Goal: Task Accomplishment & Management: Use online tool/utility

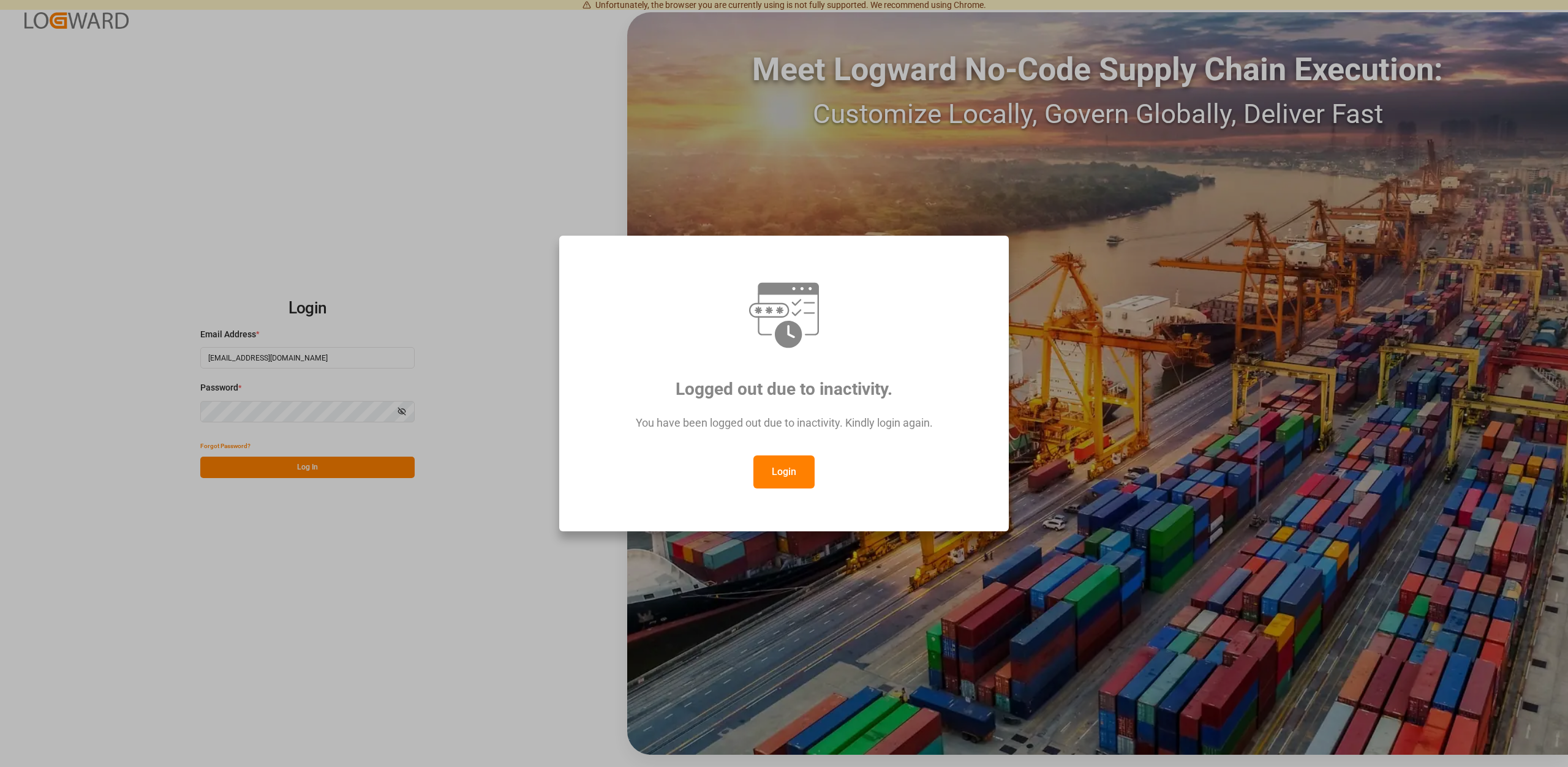
click at [774, 475] on button "Login" at bounding box center [784, 472] width 62 height 33
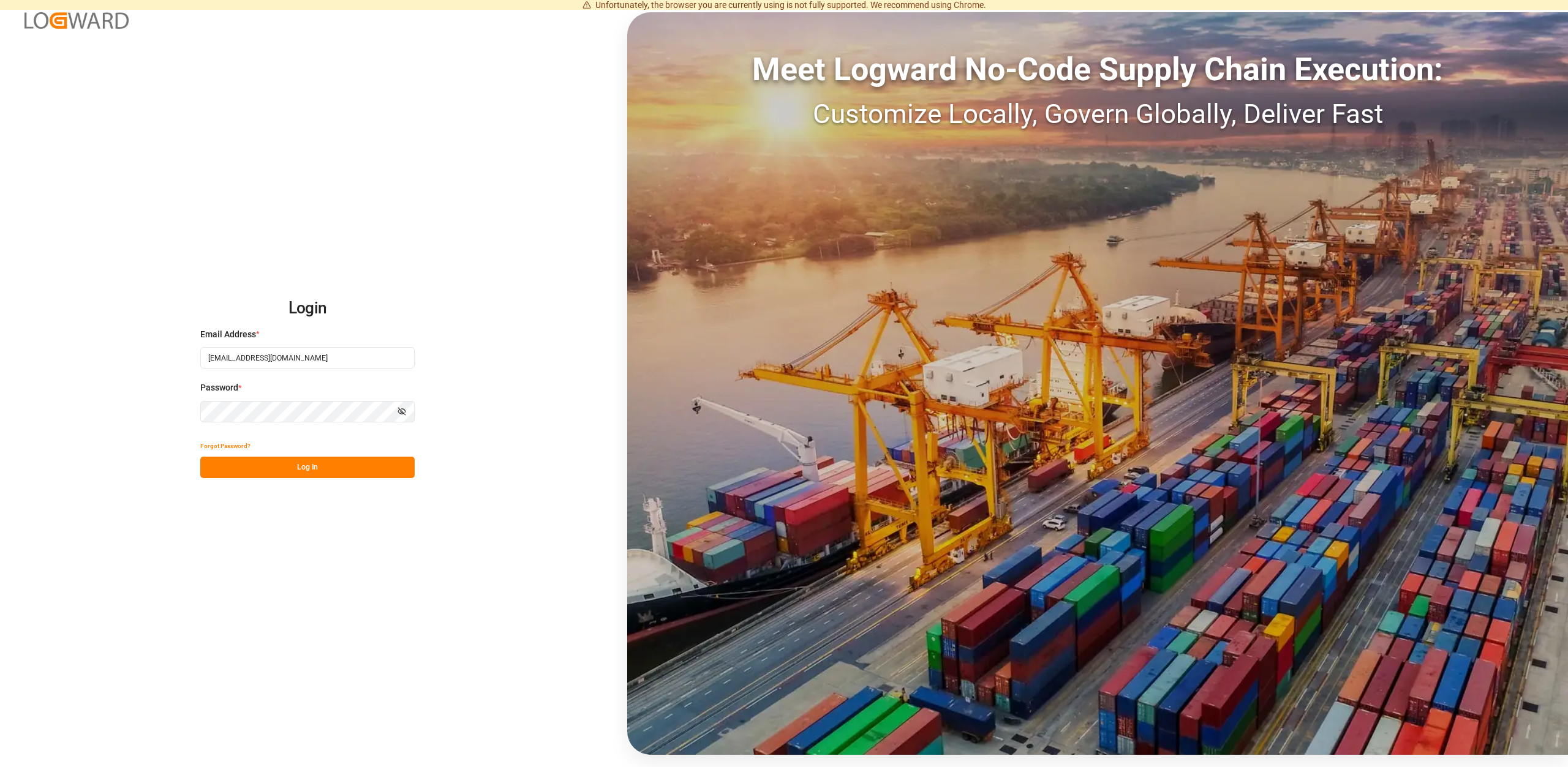
click at [319, 472] on button "Log In" at bounding box center [307, 467] width 215 height 21
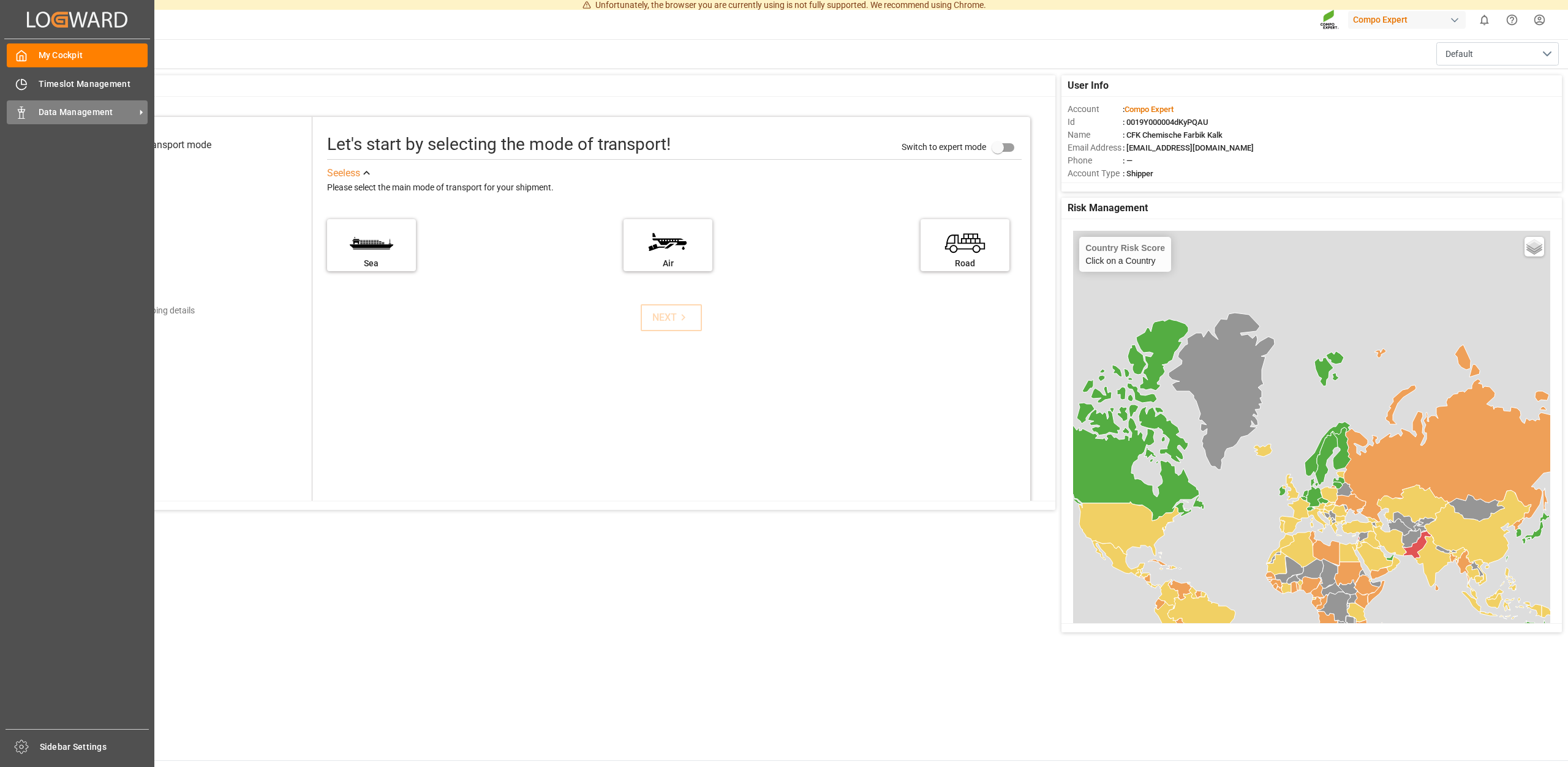
click at [71, 111] on span "Data Management" at bounding box center [87, 113] width 97 height 13
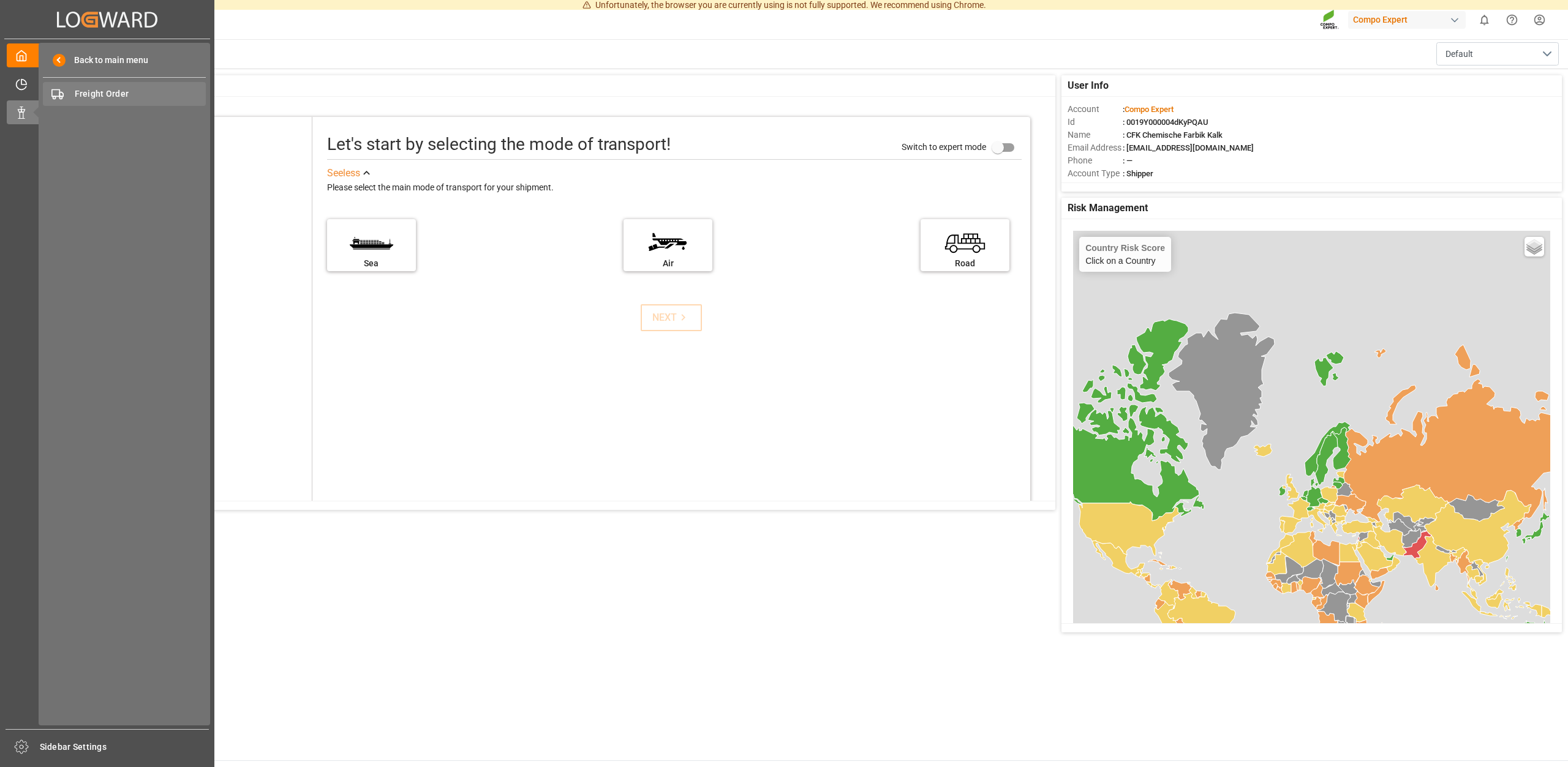
click at [86, 96] on span "Freight Order" at bounding box center [141, 95] width 132 height 13
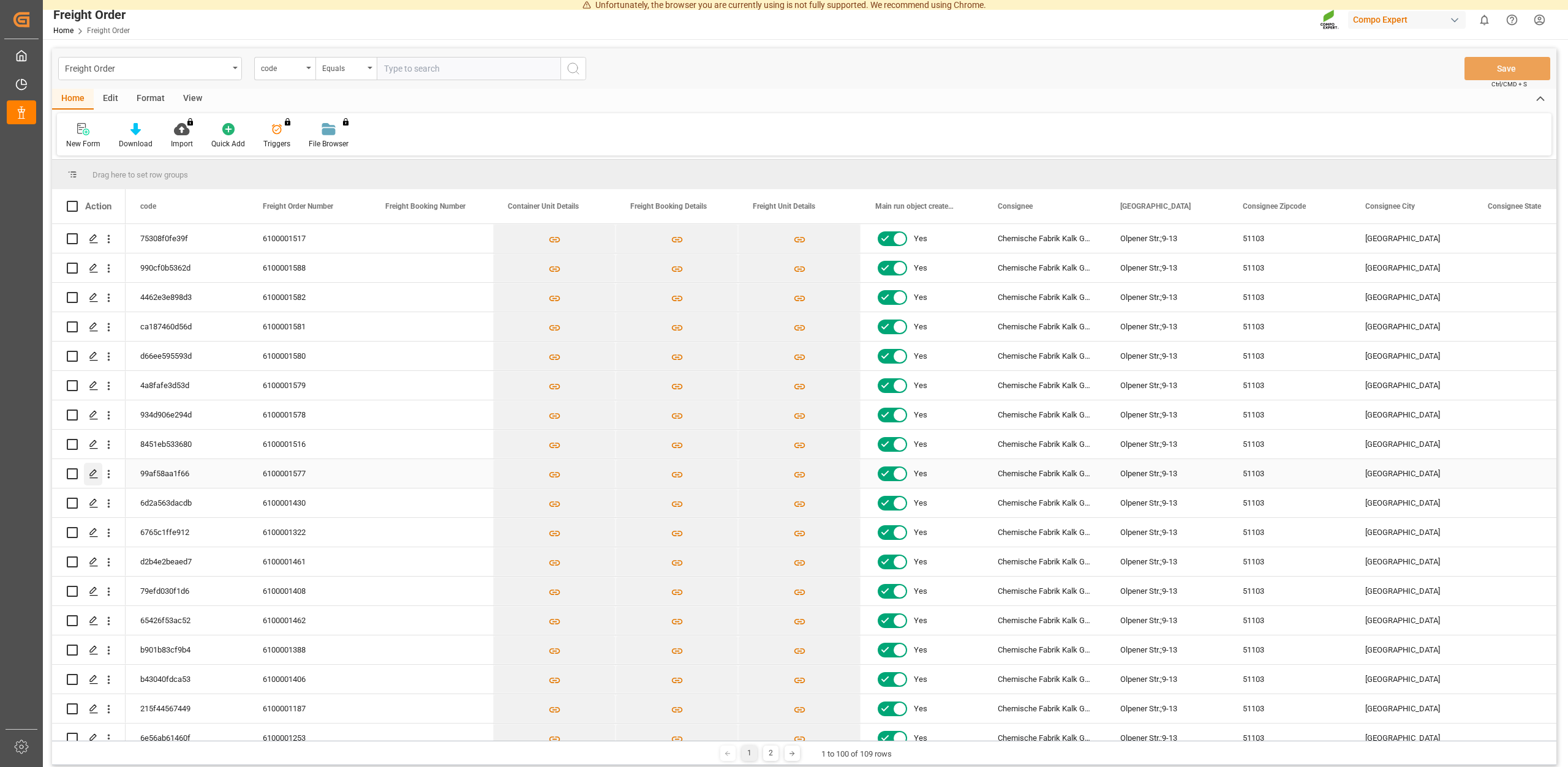
click at [95, 476] on icon "Press SPACE to select this row." at bounding box center [93, 473] width 10 height 10
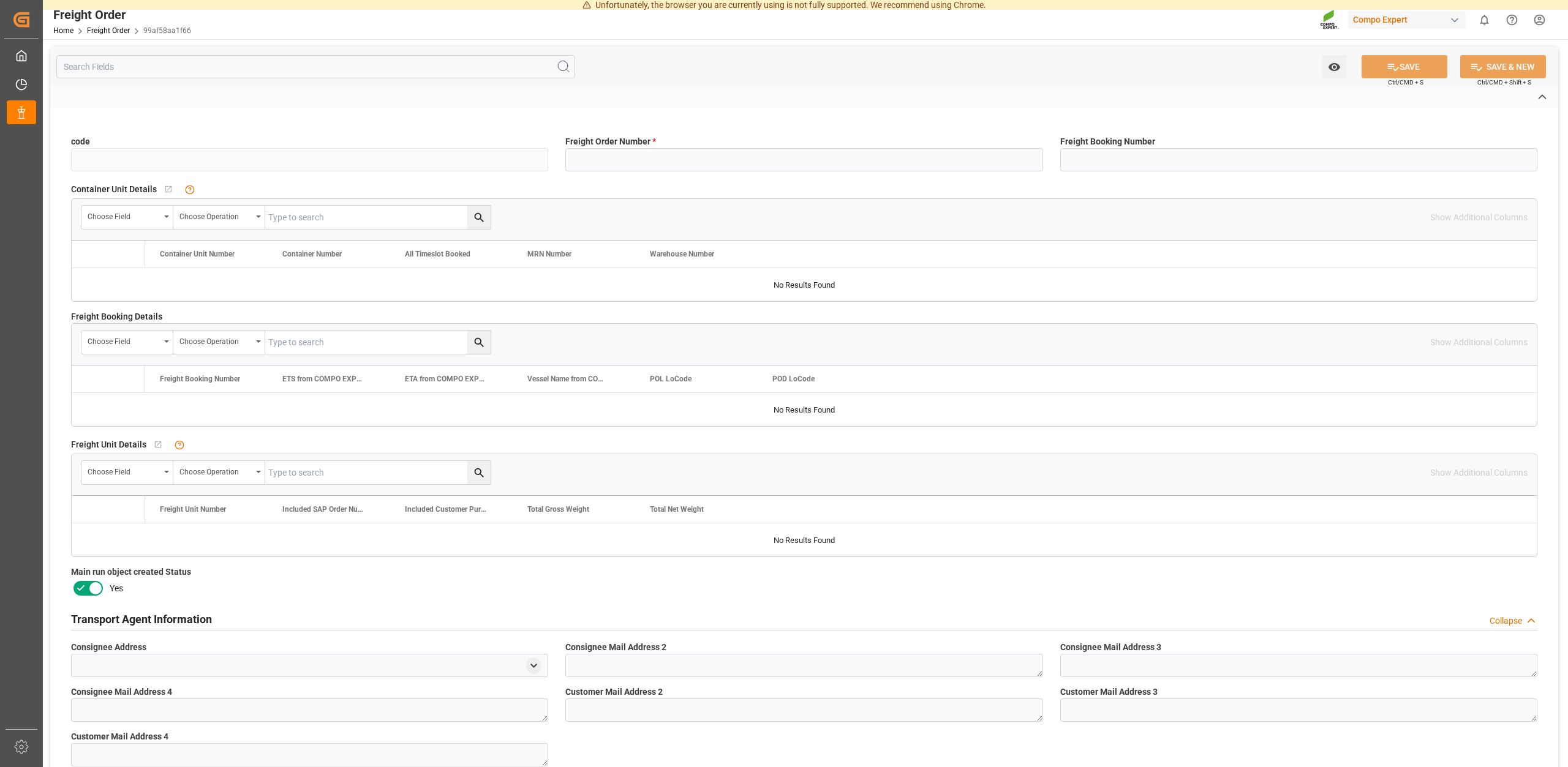
type input "99af58aa1f66"
type input "6100001577"
type input "No"
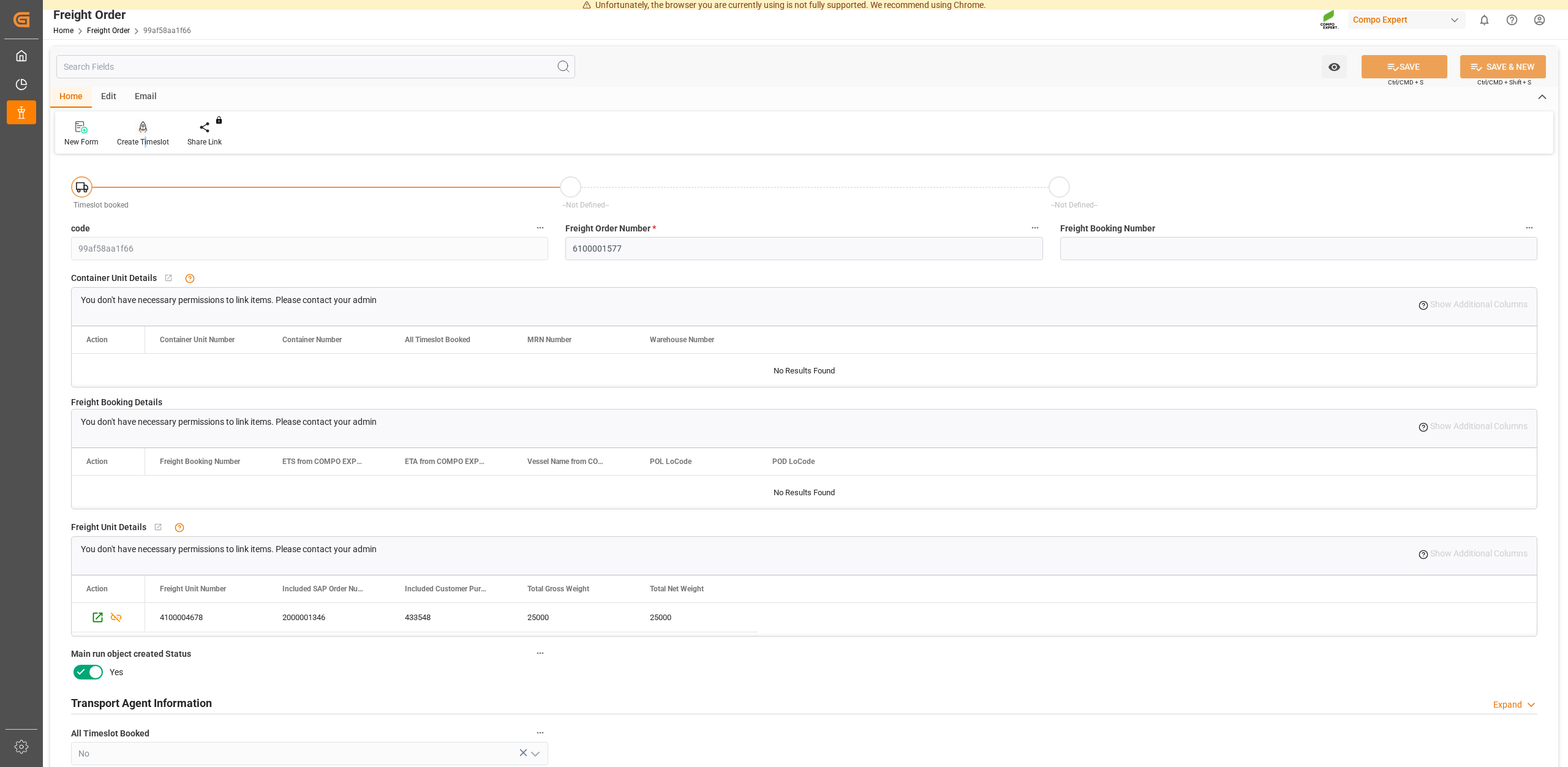
click at [145, 141] on div "Create Timeslot" at bounding box center [143, 141] width 52 height 11
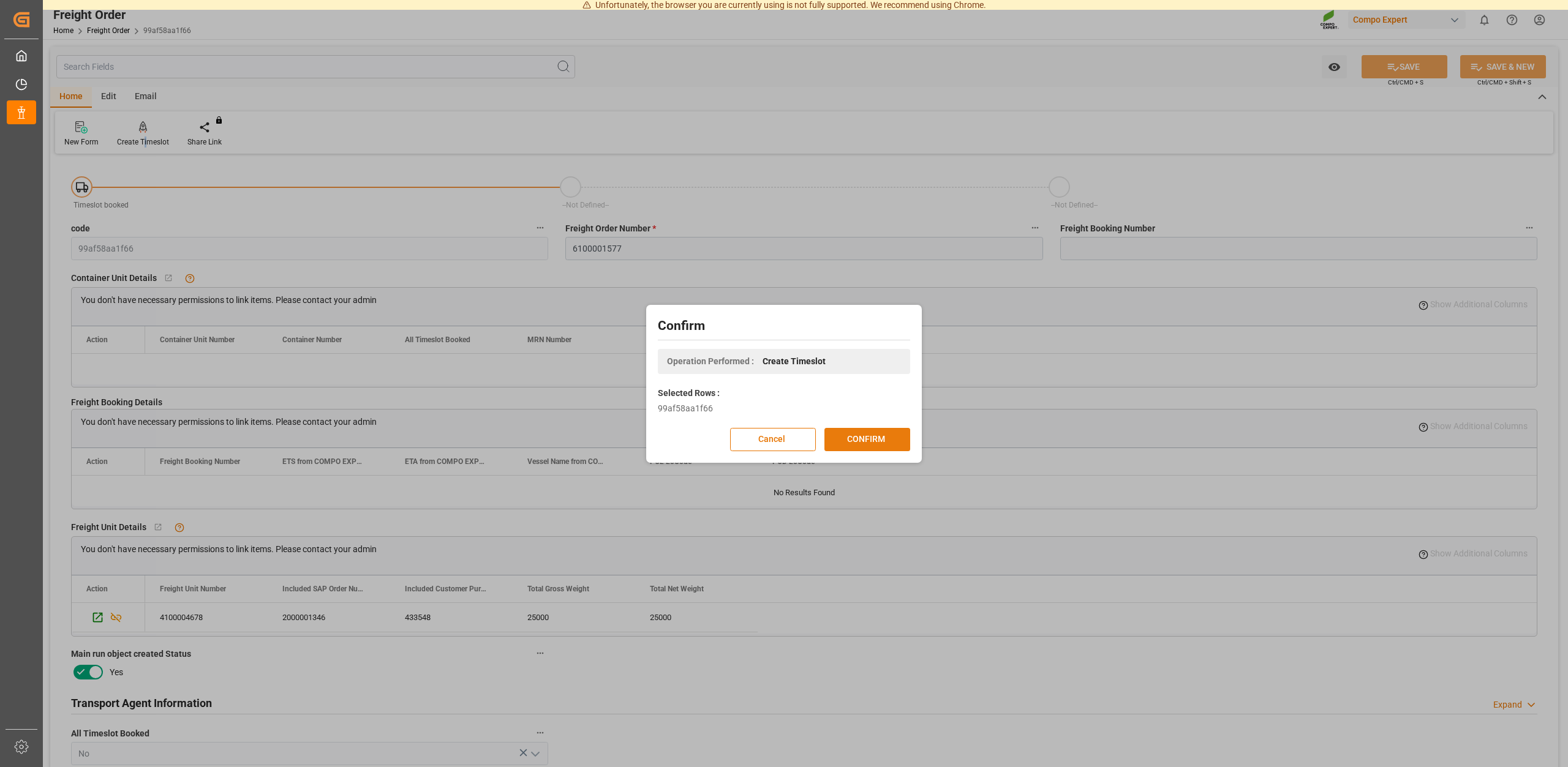
click at [857, 439] on button "CONFIRM" at bounding box center [867, 440] width 86 height 23
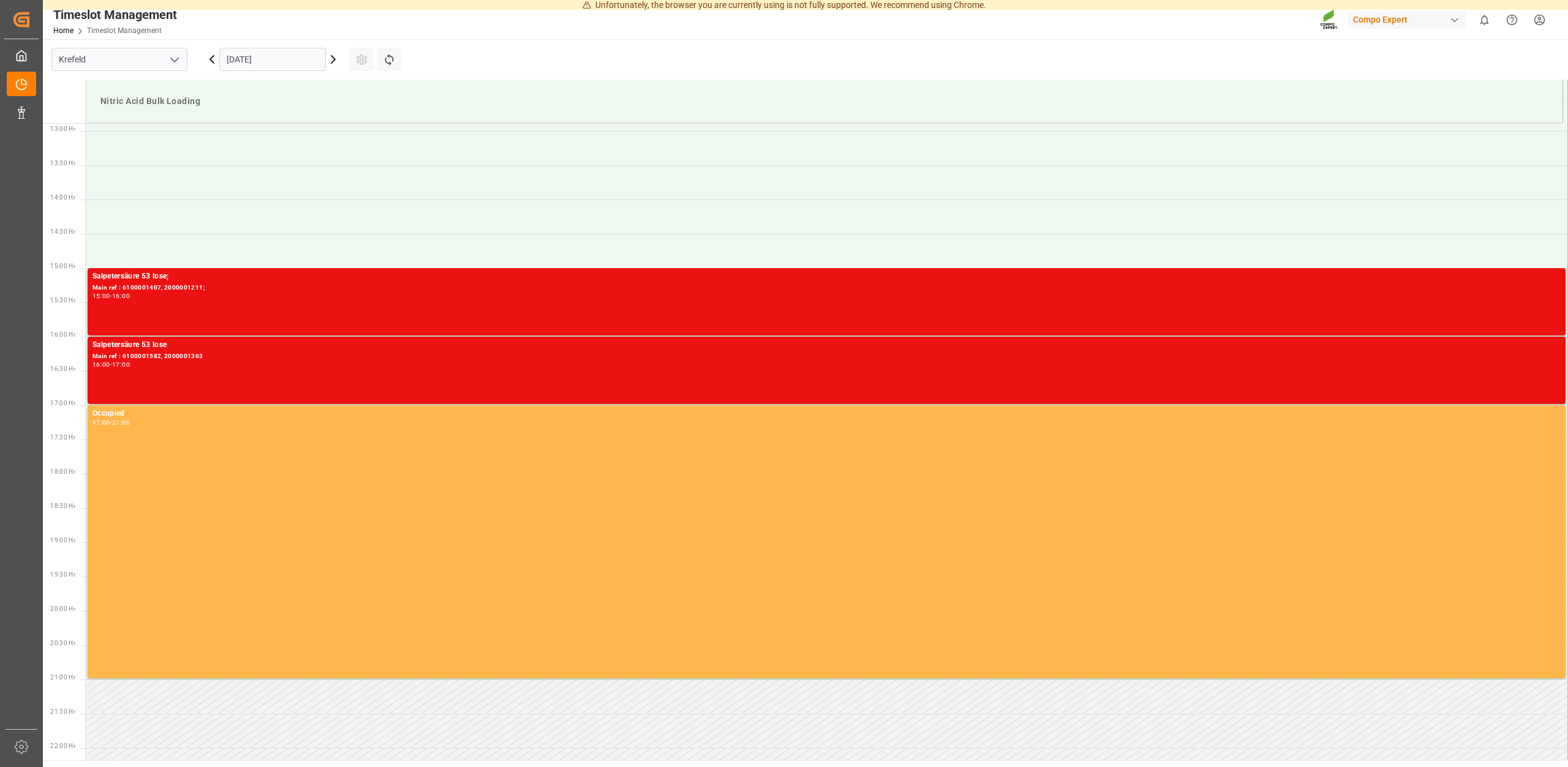
scroll to position [634, 0]
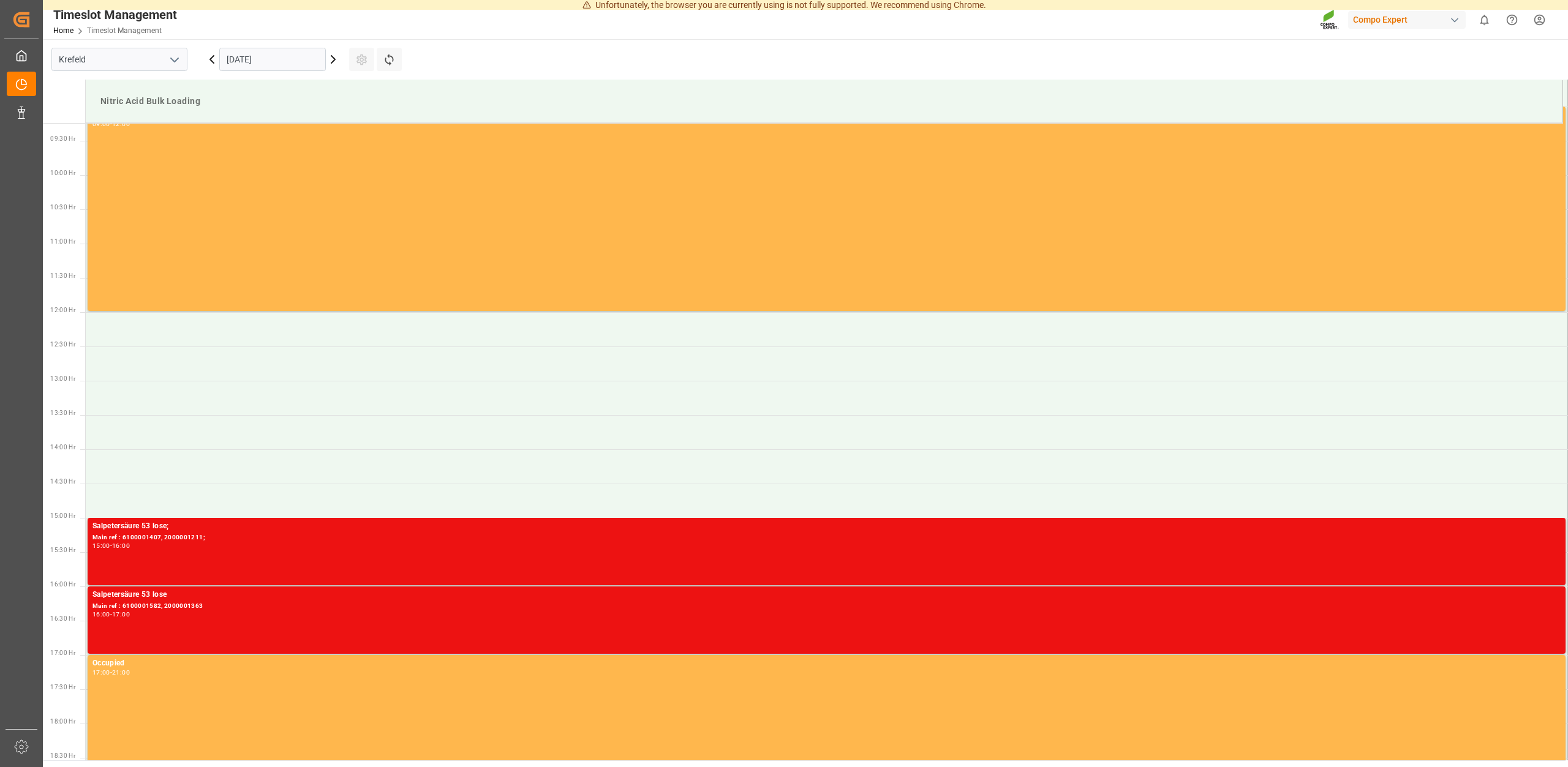
click at [280, 62] on input "[DATE]" at bounding box center [272, 59] width 106 height 23
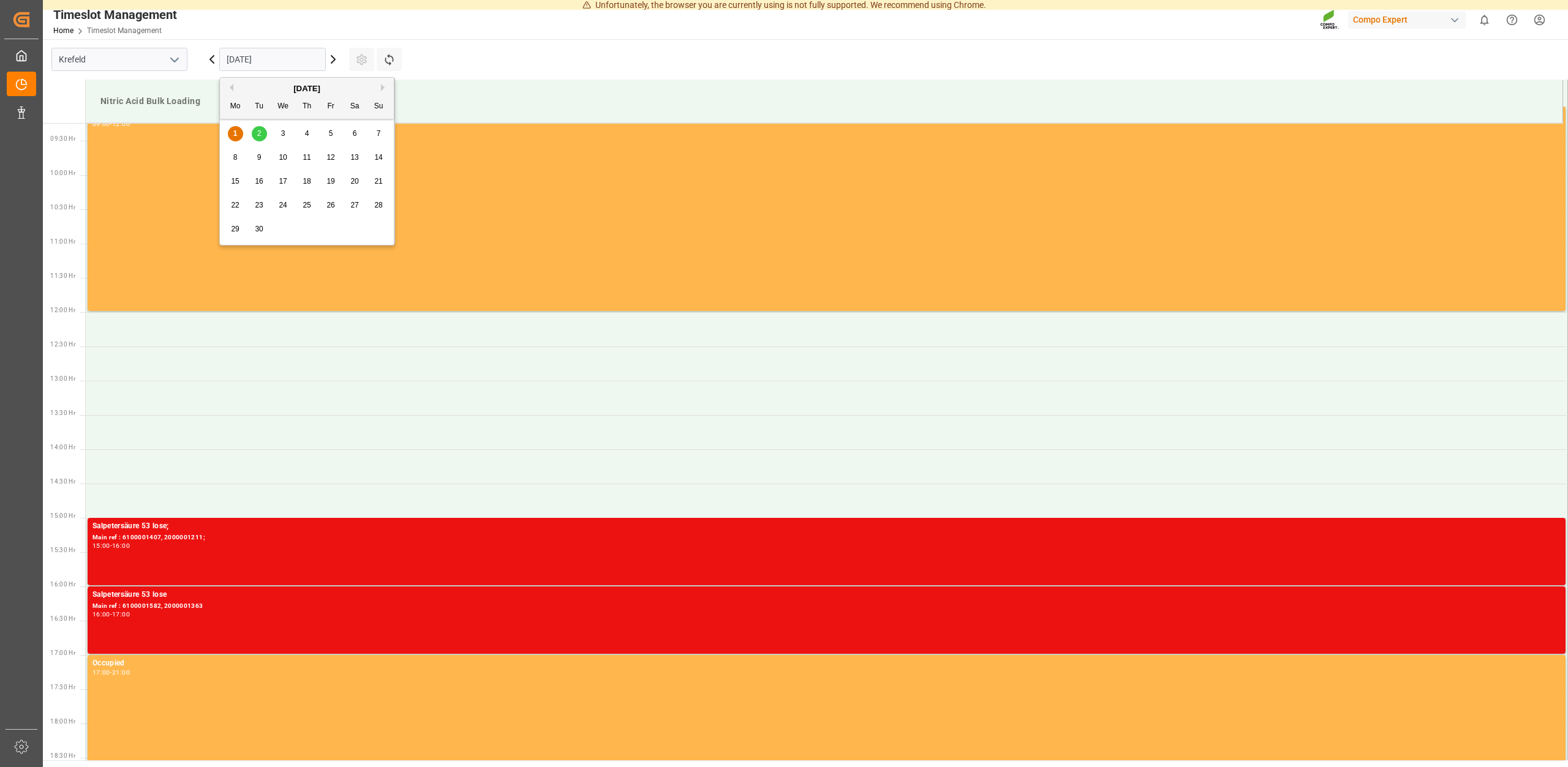
click at [264, 133] on div "2" at bounding box center [259, 134] width 15 height 15
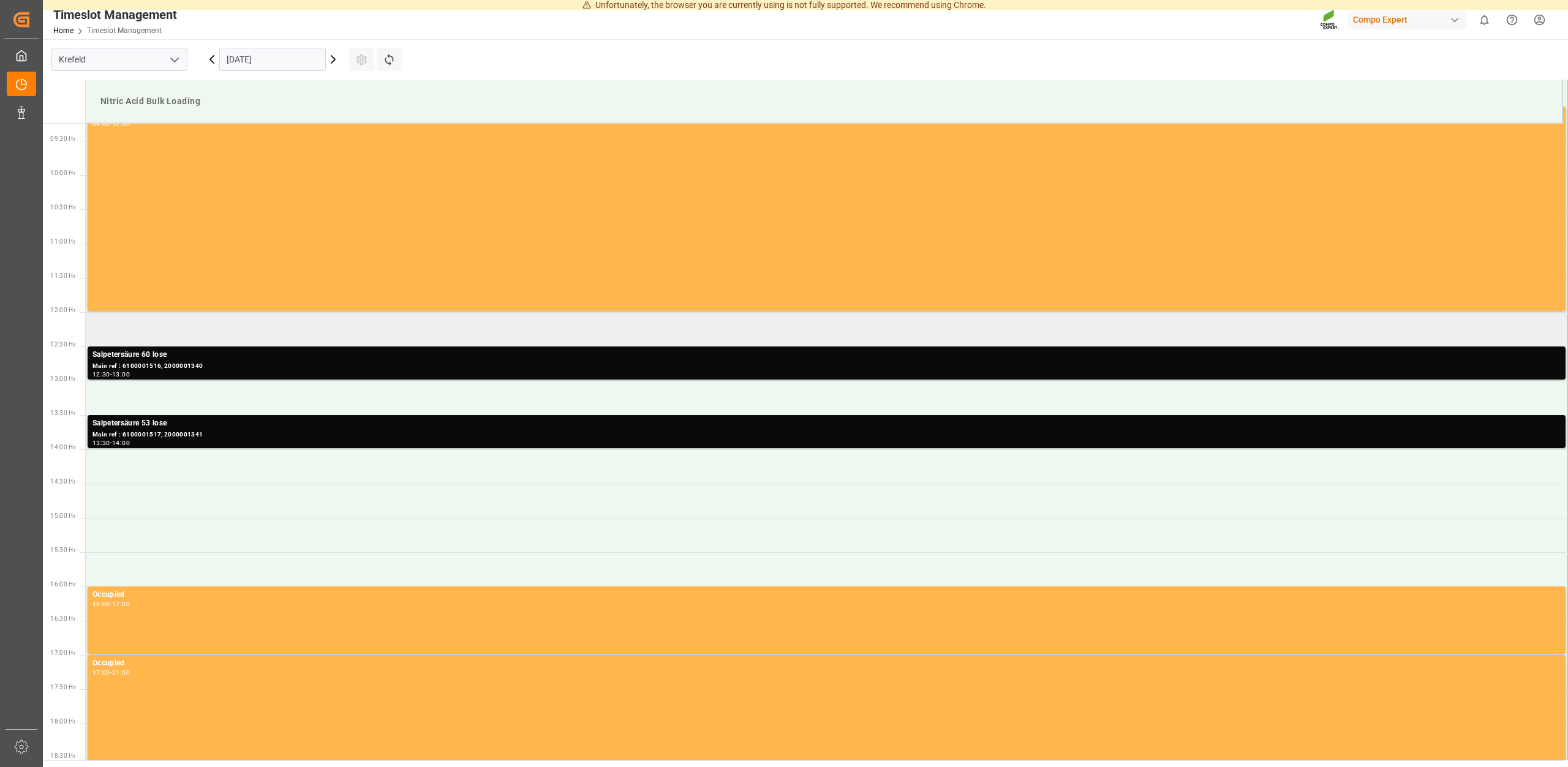
click at [152, 330] on td at bounding box center [826, 329] width 1482 height 34
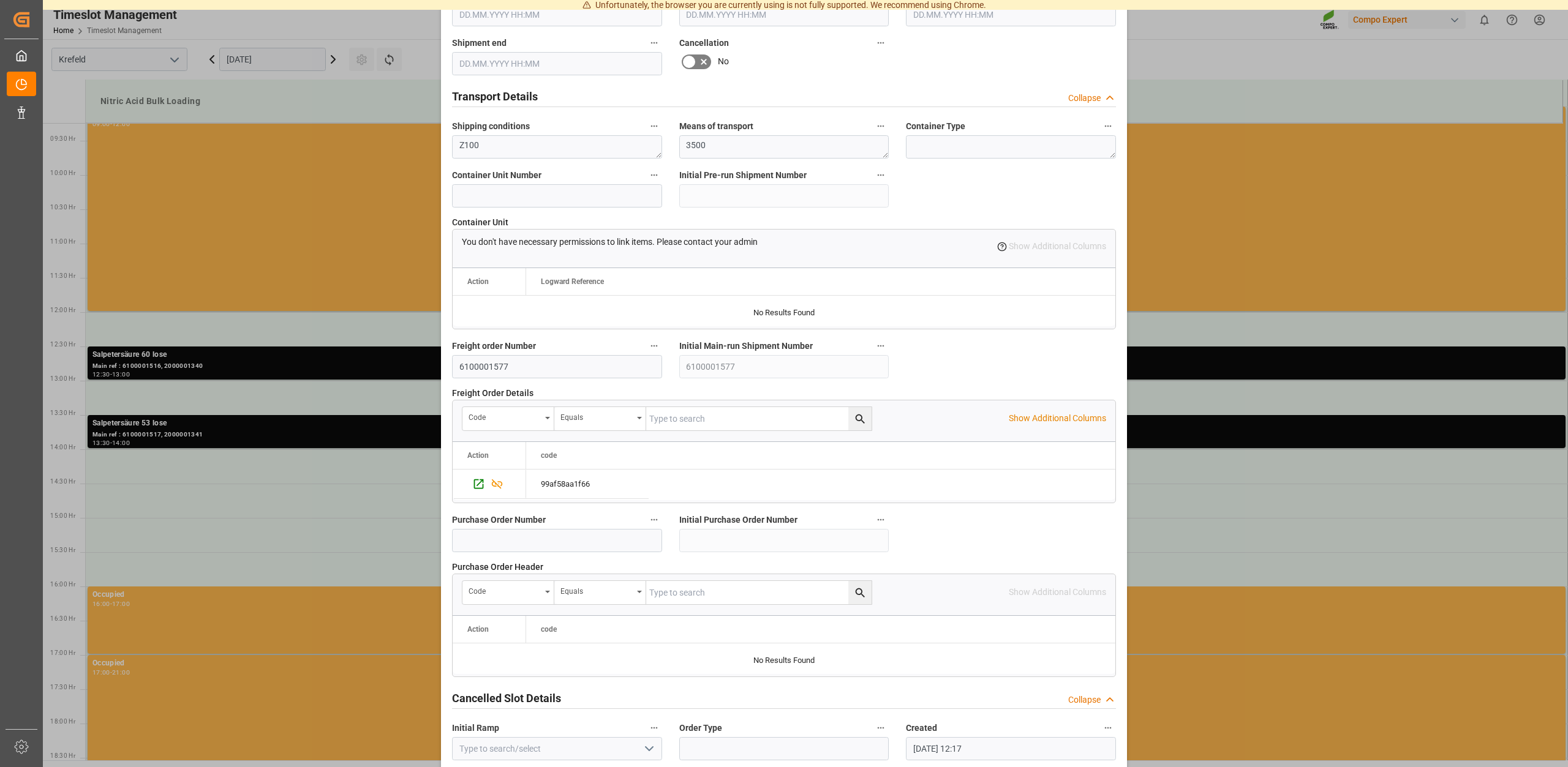
scroll to position [930, 0]
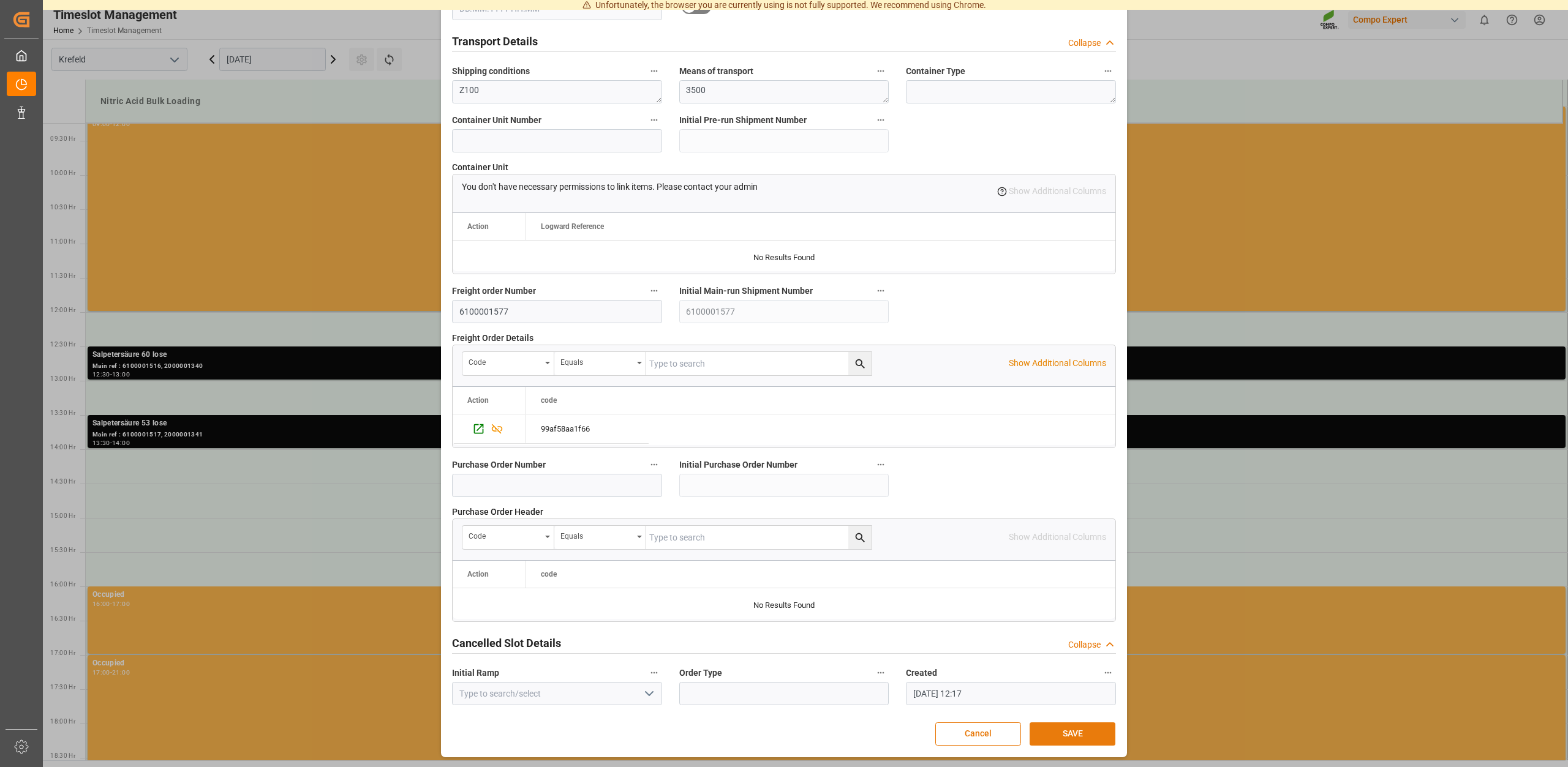
click at [1069, 735] on button "SAVE" at bounding box center [1072, 734] width 86 height 23
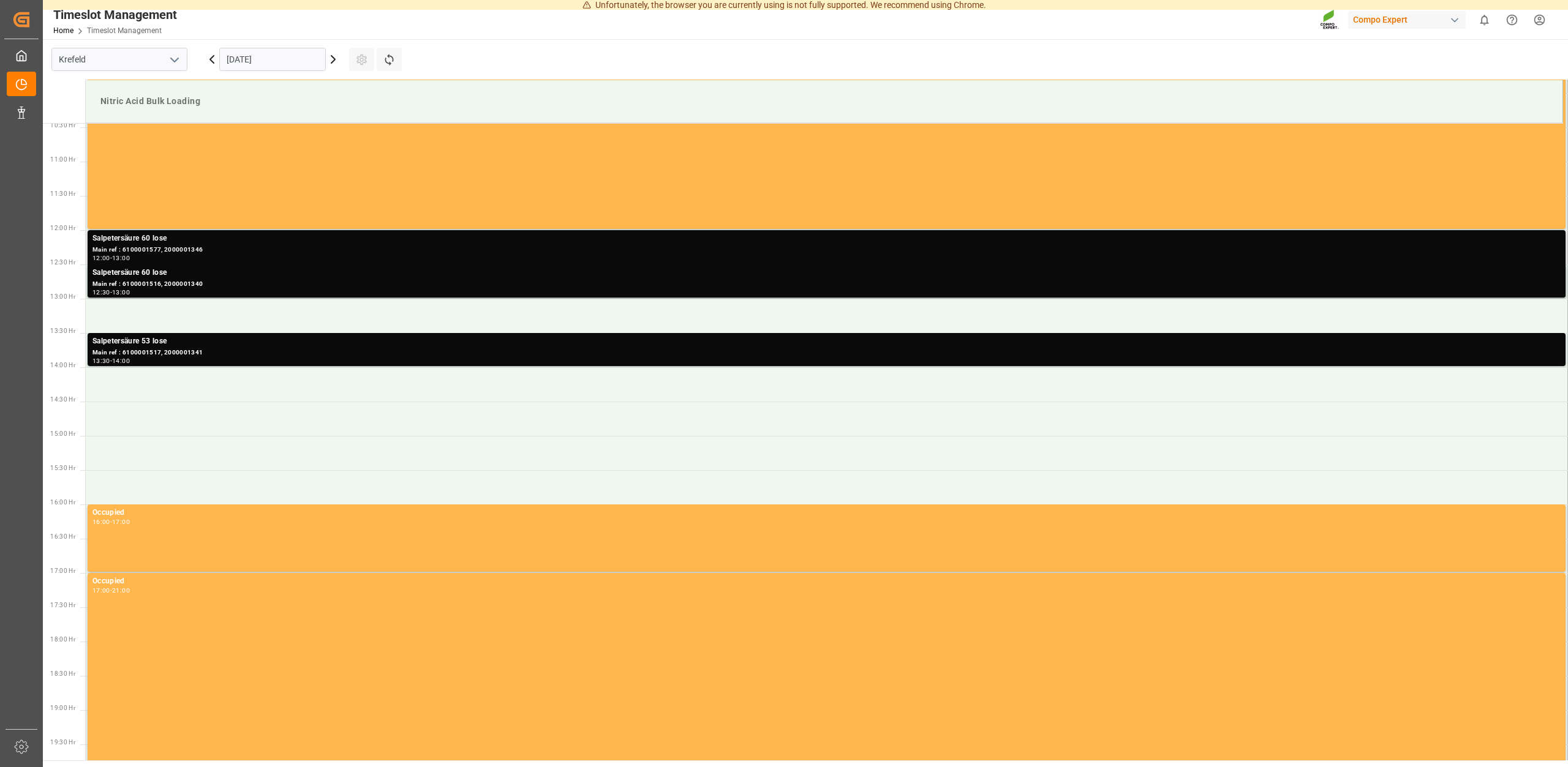
scroll to position [634, 0]
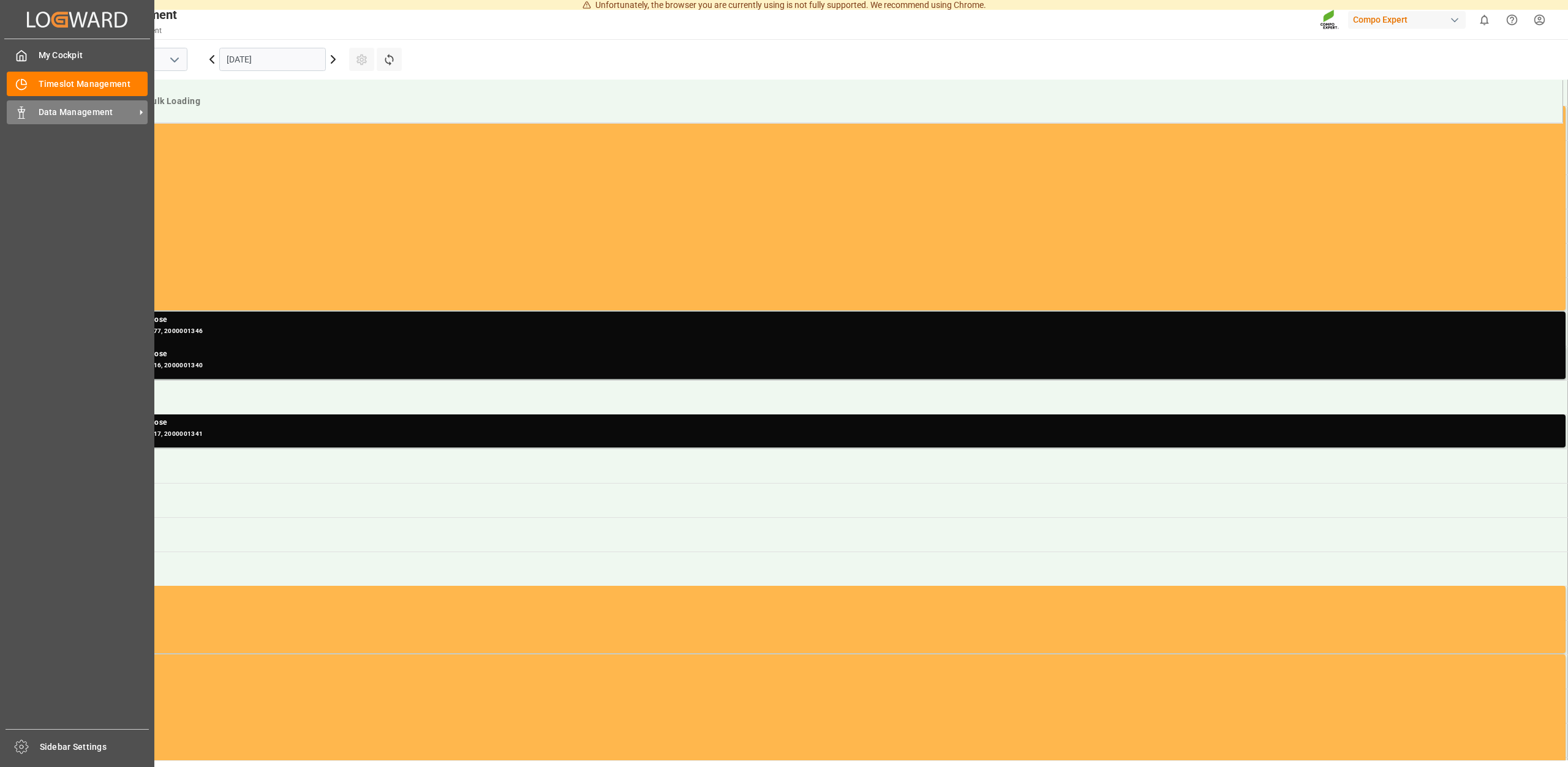
click at [83, 113] on span "Data Management" at bounding box center [87, 113] width 97 height 13
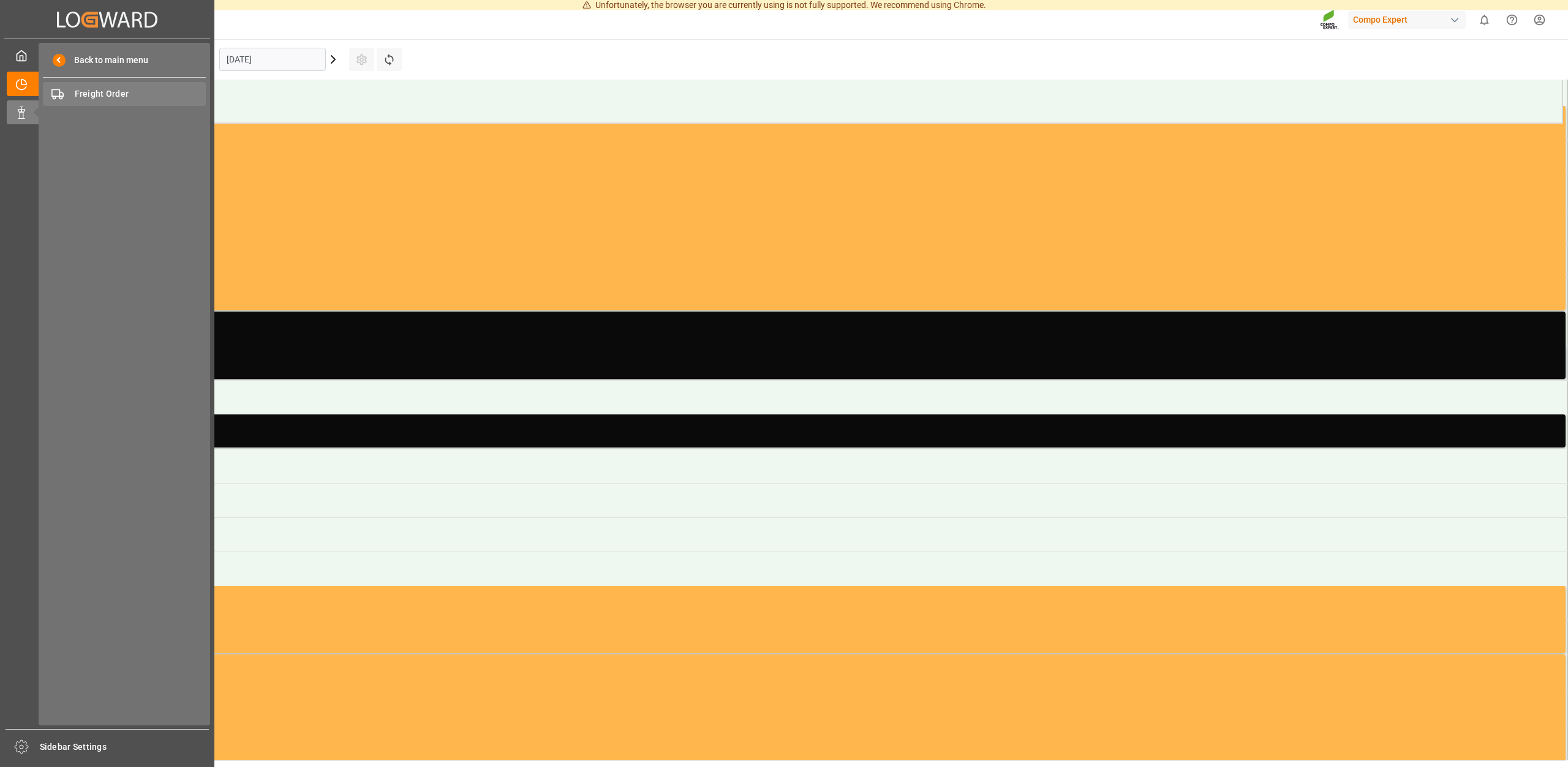
click at [115, 92] on span "Freight Order" at bounding box center [141, 95] width 132 height 13
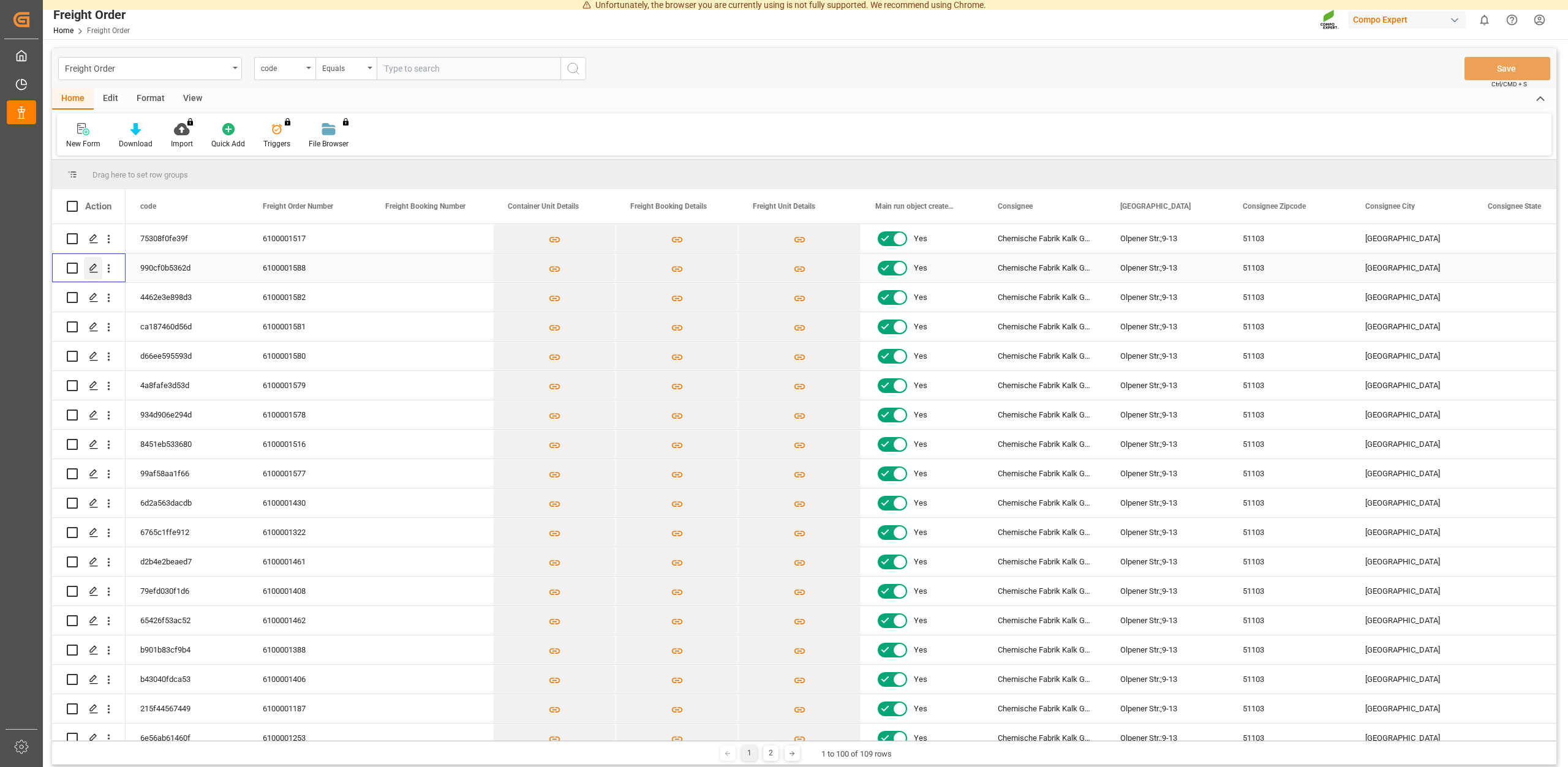
click at [95, 264] on polygon "Press SPACE to select this row." at bounding box center [93, 267] width 6 height 6
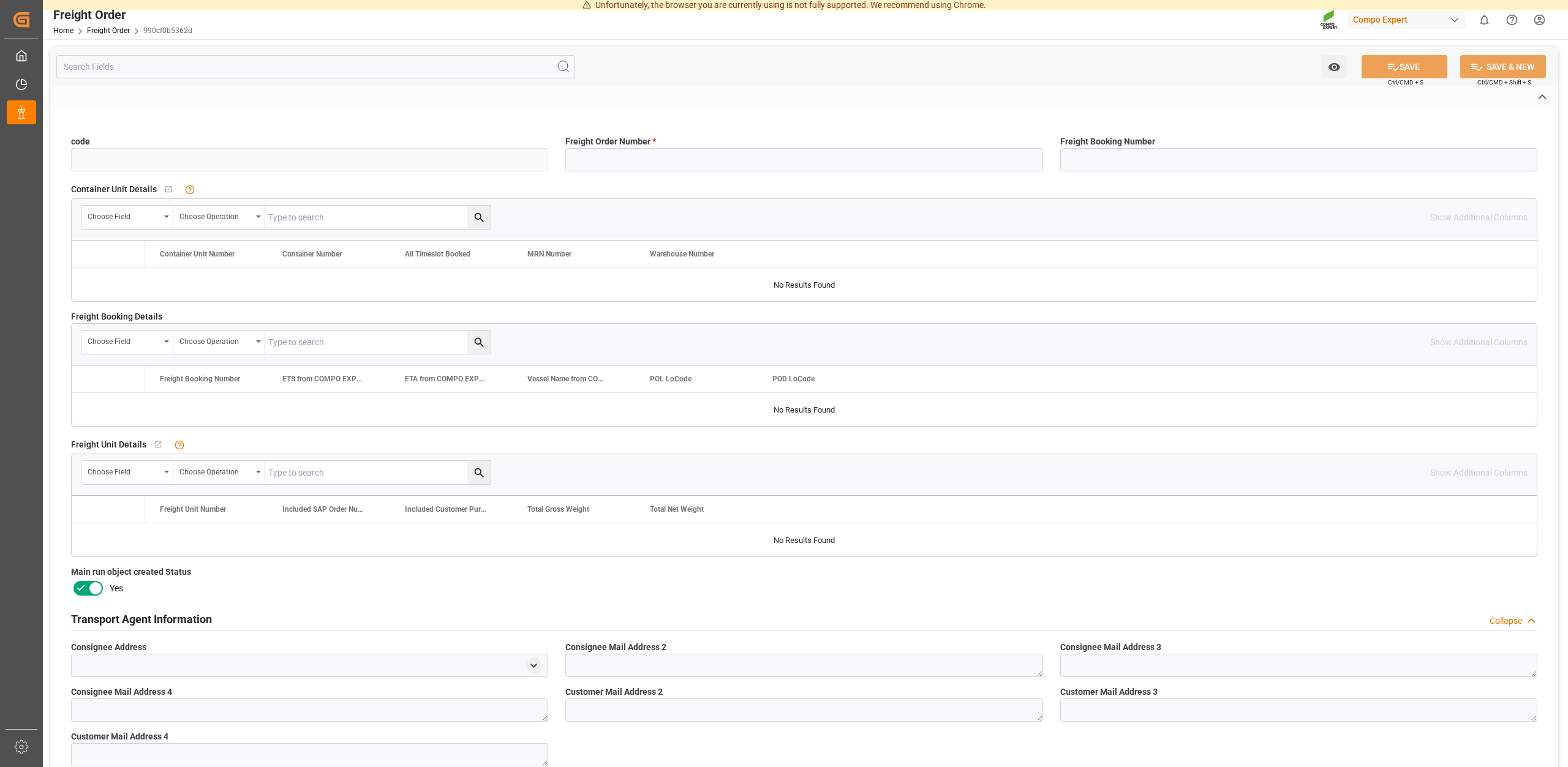
type input "990cf0b5362d"
type input "6100001588"
type input "No"
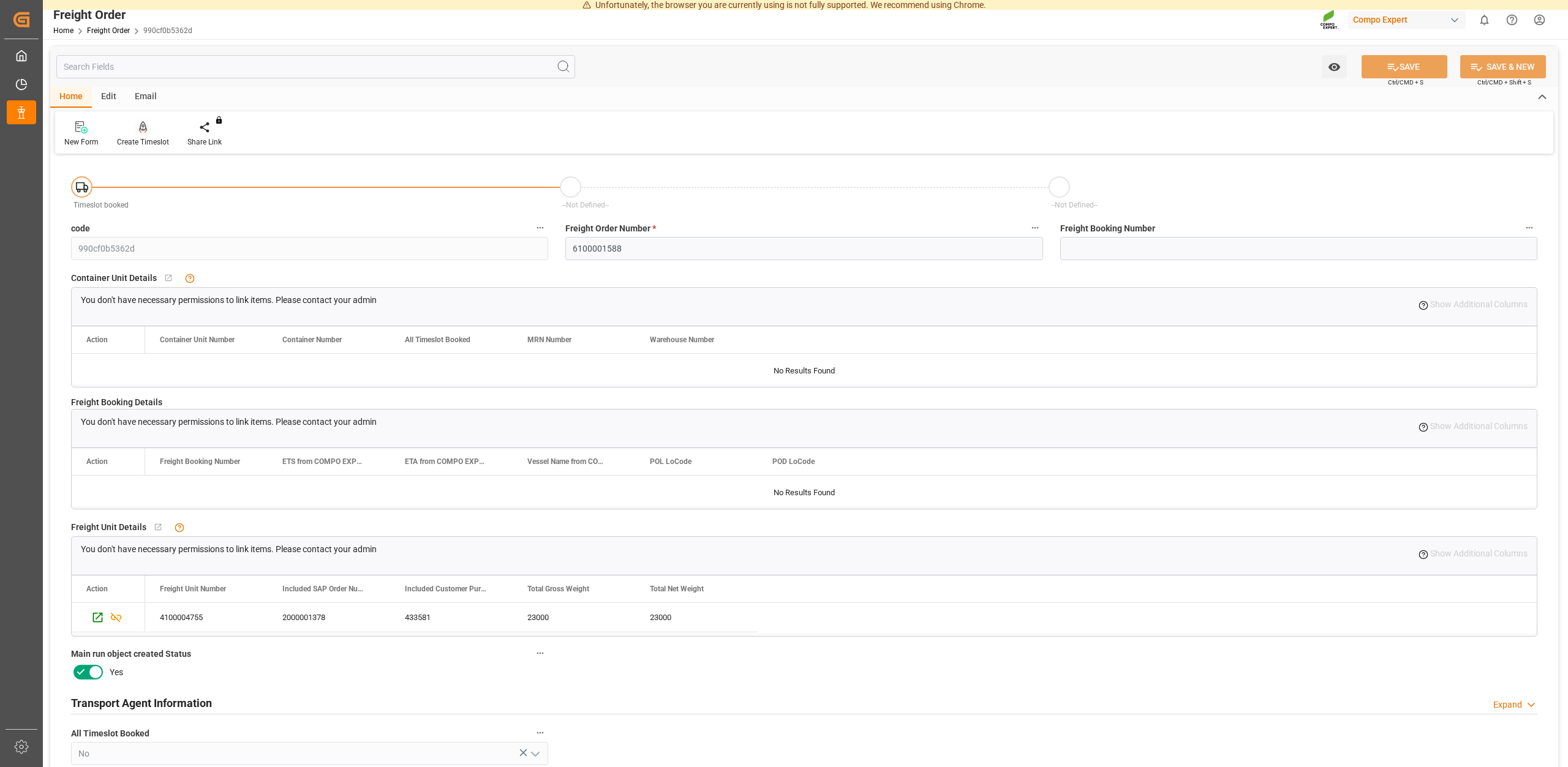
click at [147, 138] on div "Create Timeslot" at bounding box center [143, 141] width 52 height 11
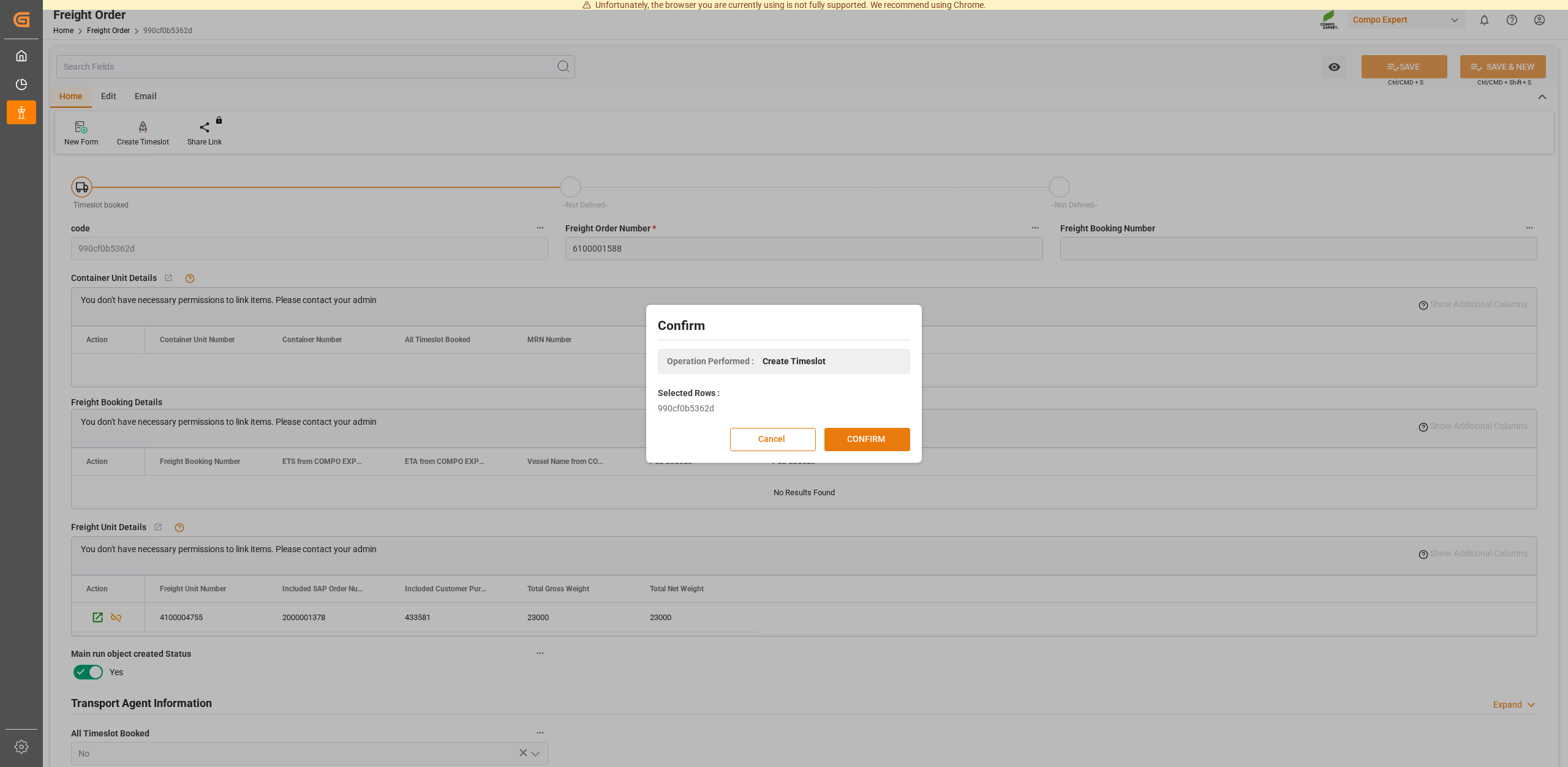
click at [863, 431] on button "CONFIRM" at bounding box center [867, 440] width 86 height 23
drag, startPoint x: 860, startPoint y: 201, endPoint x: 851, endPoint y: 193, distance: 12.0
click at [860, 199] on div "Confirm Operation Performed : Create Timeslot Selected Rows : 990cf0b5362d Canc…" at bounding box center [784, 383] width 1568 height 767
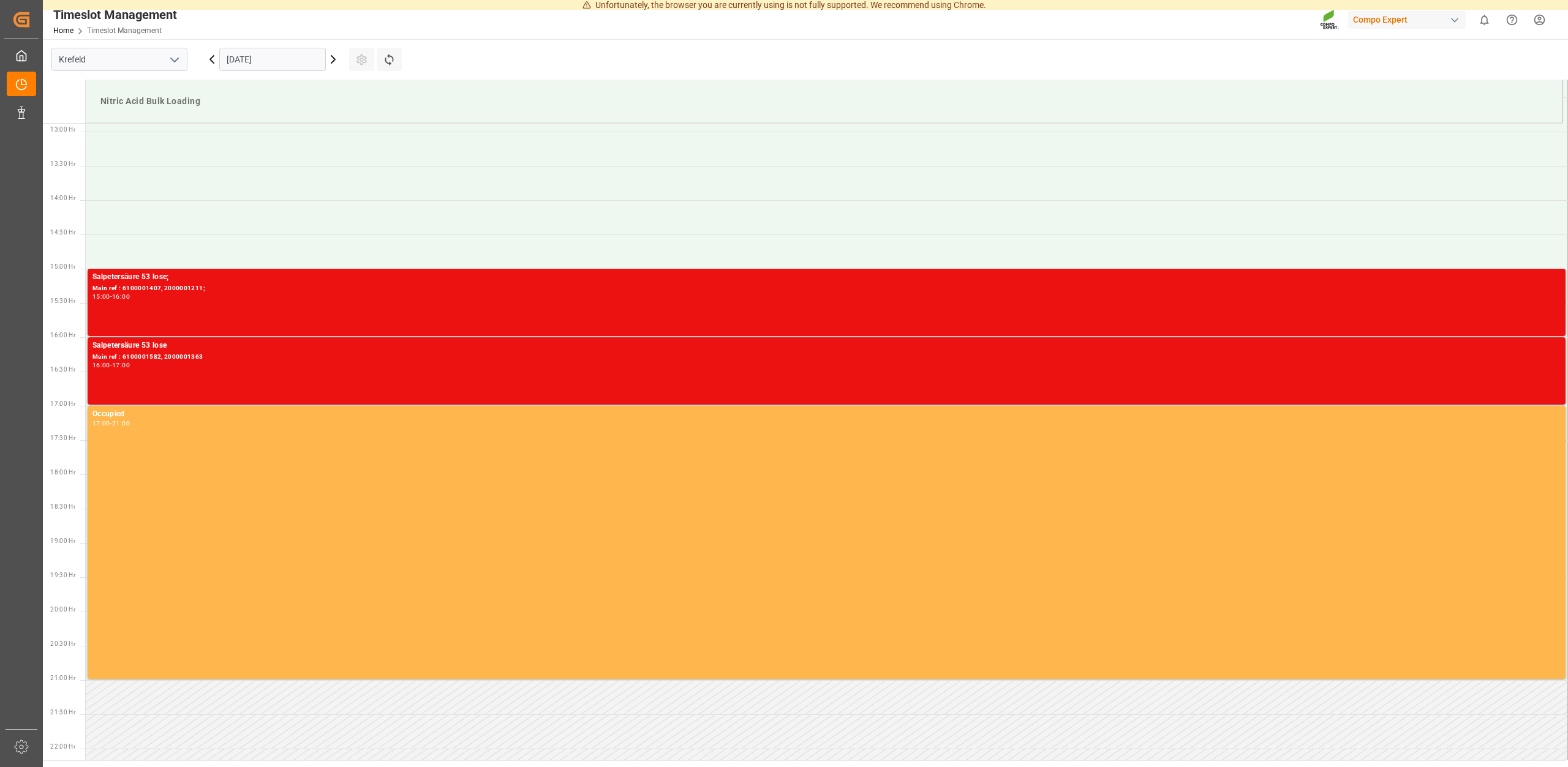
scroll to position [883, 0]
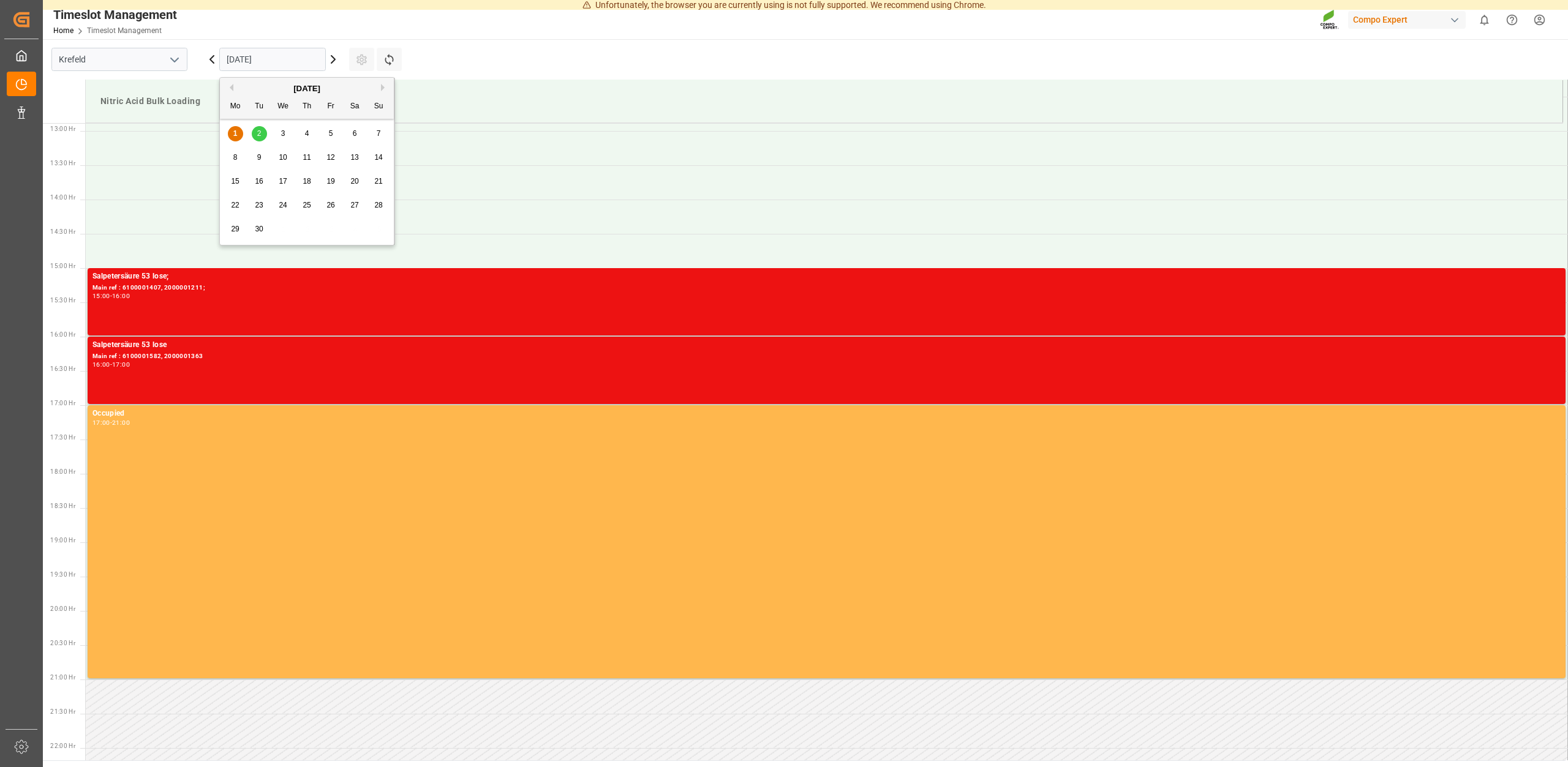
click at [274, 58] on input "[DATE]" at bounding box center [272, 59] width 106 height 23
click at [262, 129] on div "2" at bounding box center [259, 134] width 15 height 15
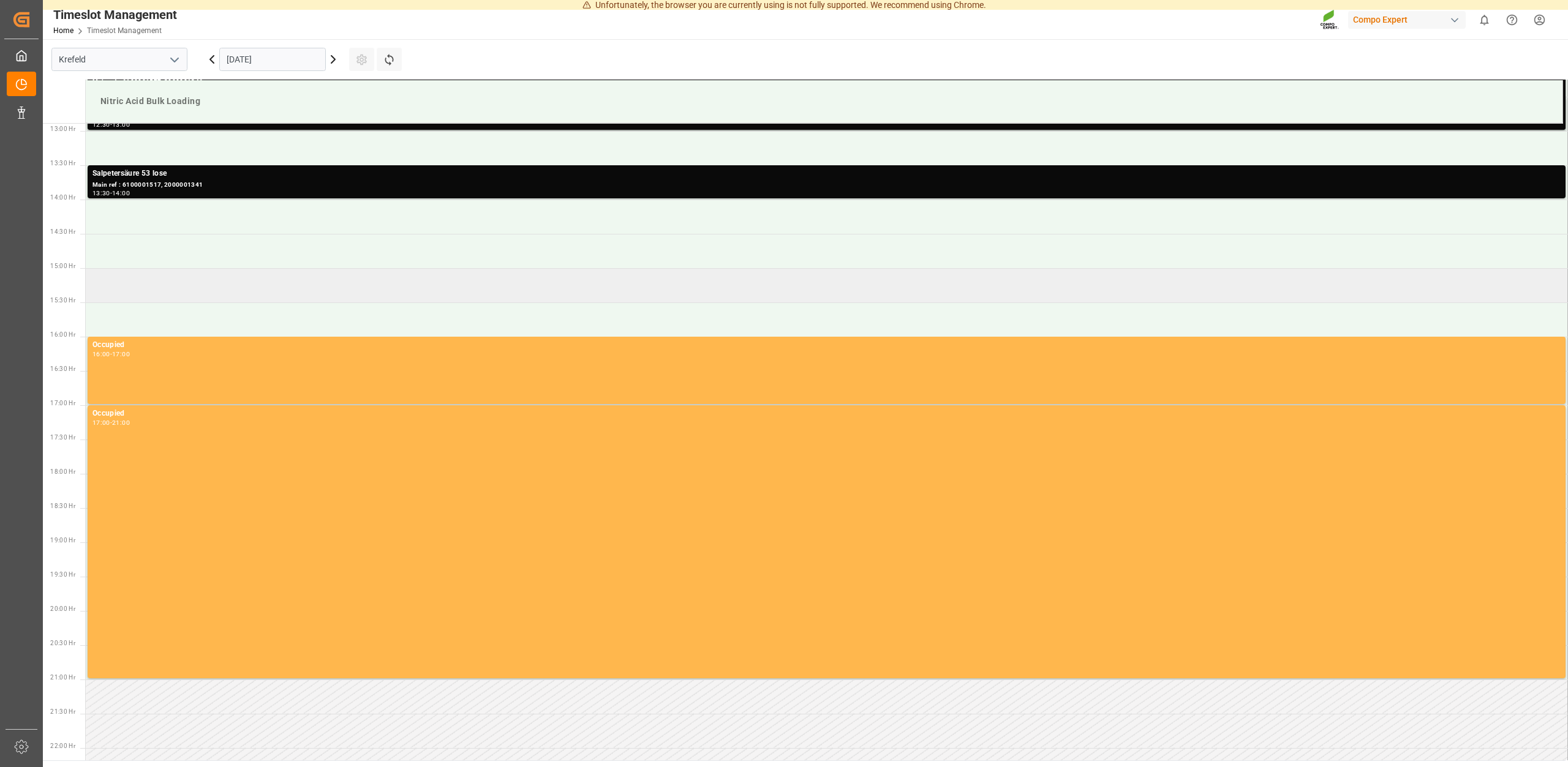
click at [147, 284] on td at bounding box center [826, 285] width 1482 height 34
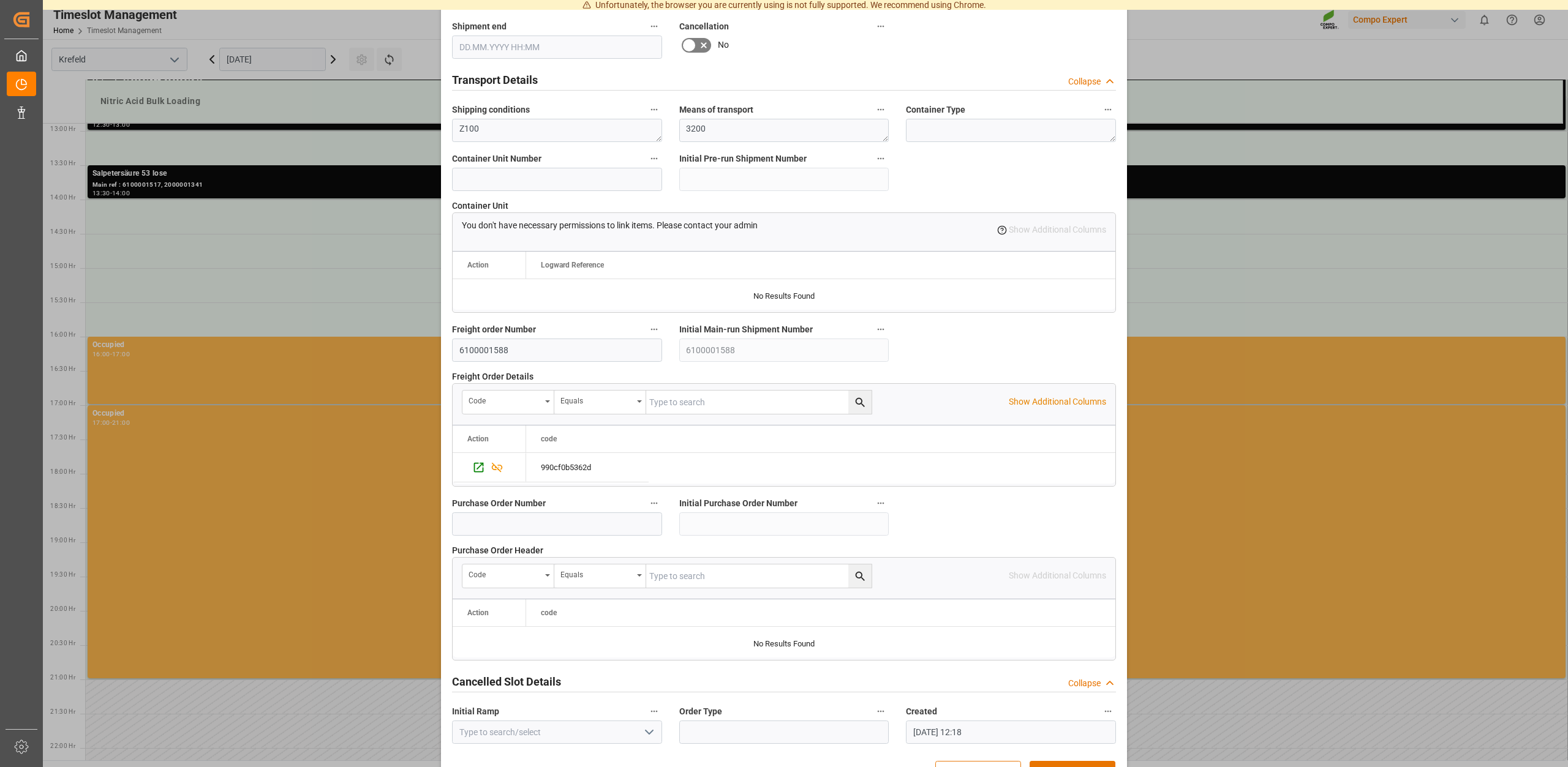
scroll to position [930, 0]
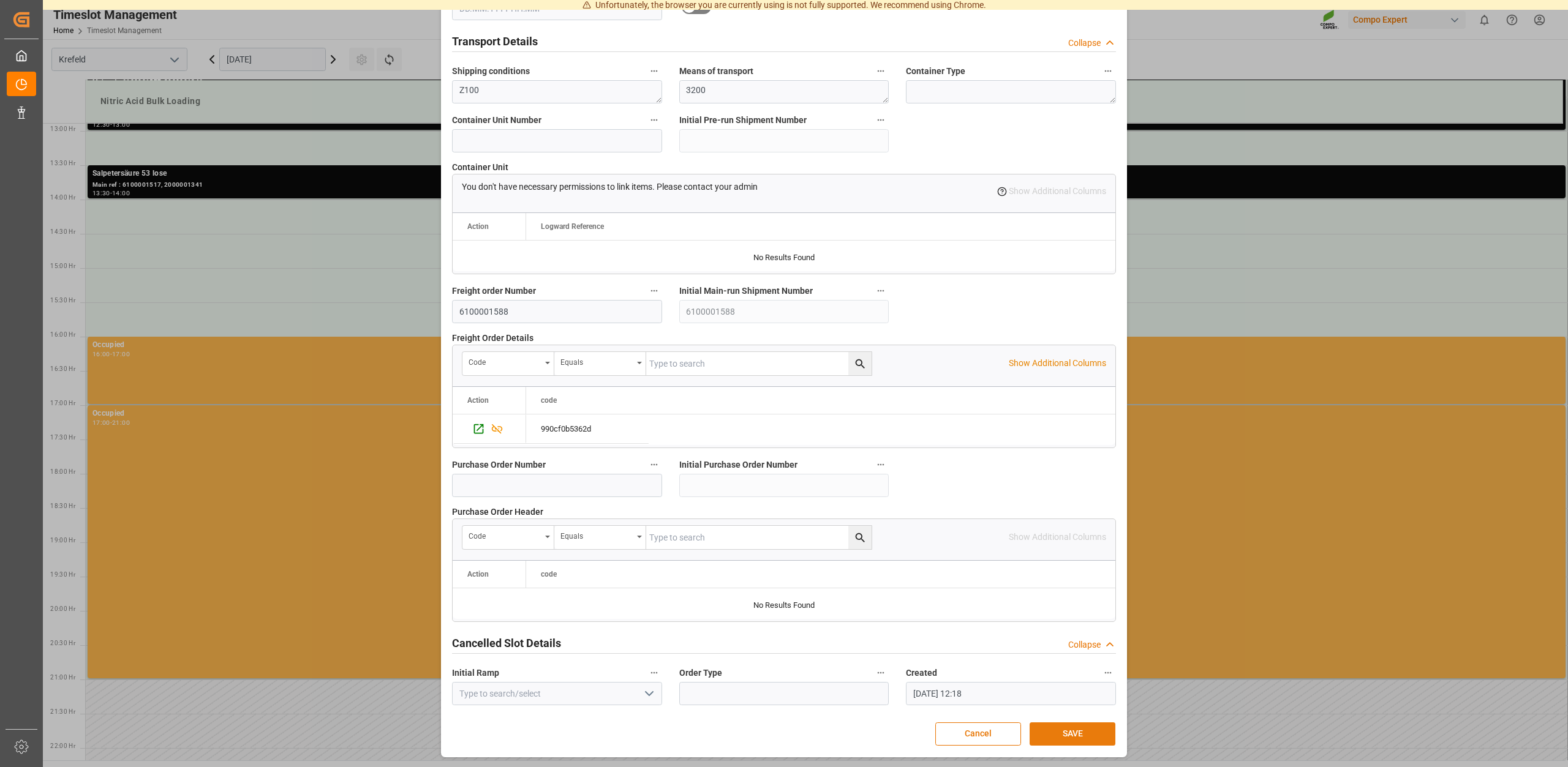
click at [1069, 736] on button "SAVE" at bounding box center [1072, 734] width 86 height 23
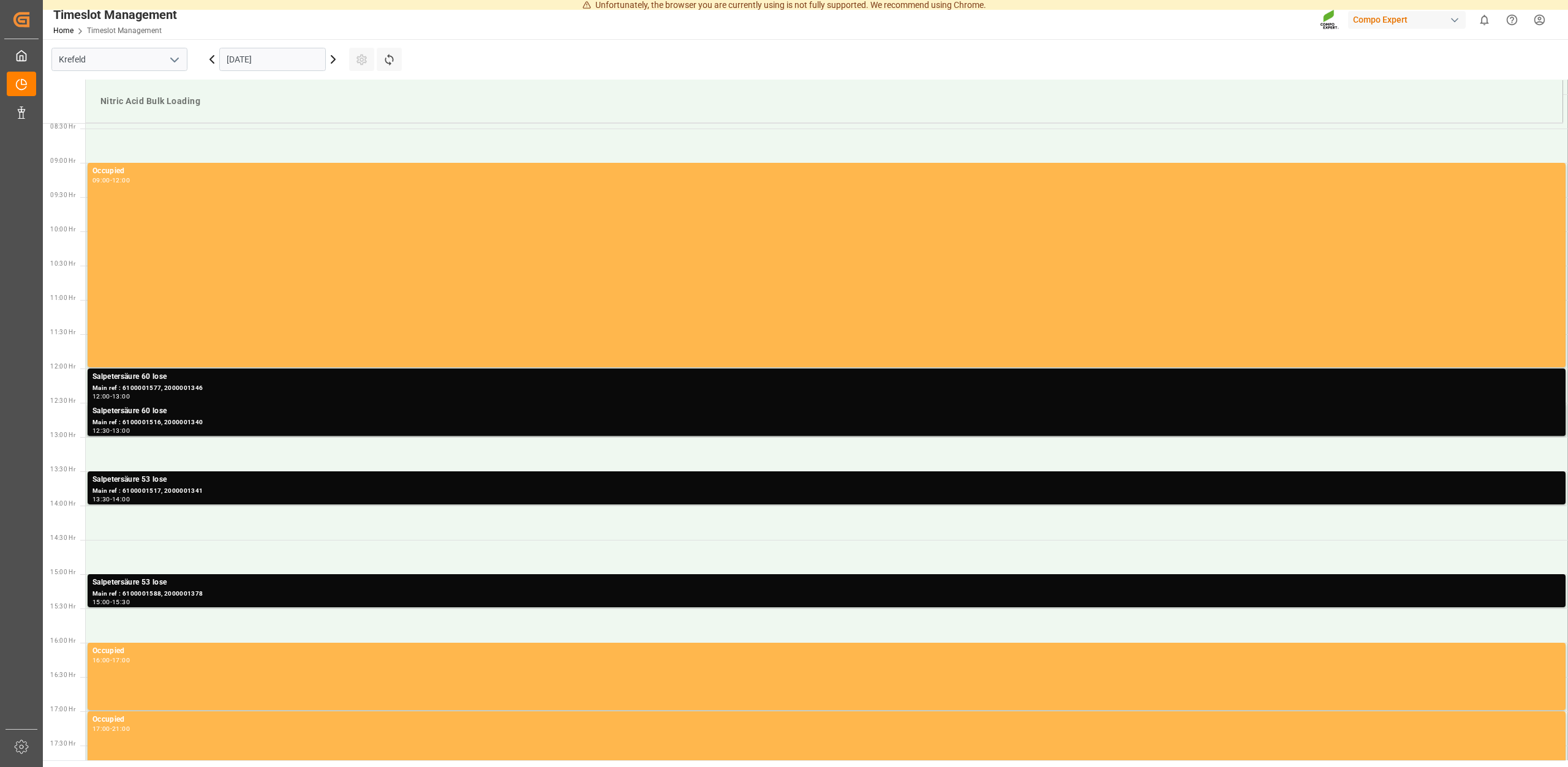
scroll to position [327, 0]
